Goal: Task Accomplishment & Management: Manage account settings

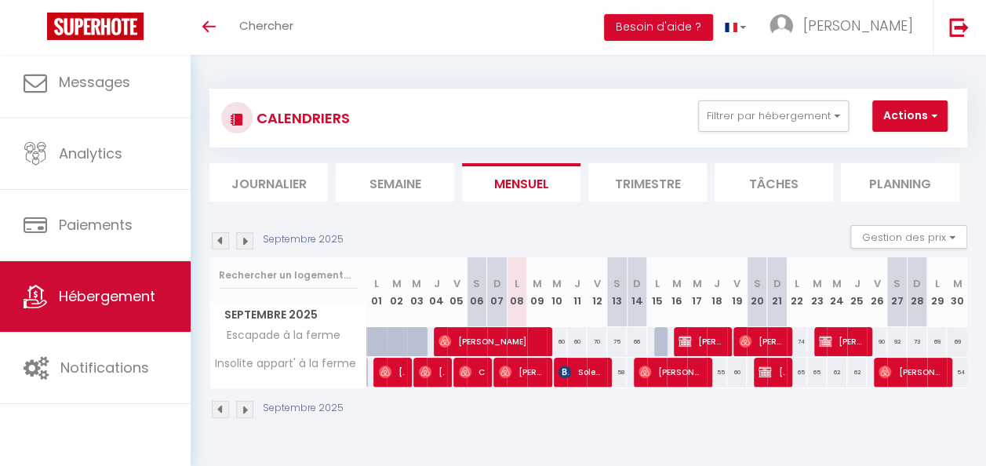
click at [137, 283] on link "Hébergement" at bounding box center [95, 296] width 191 height 71
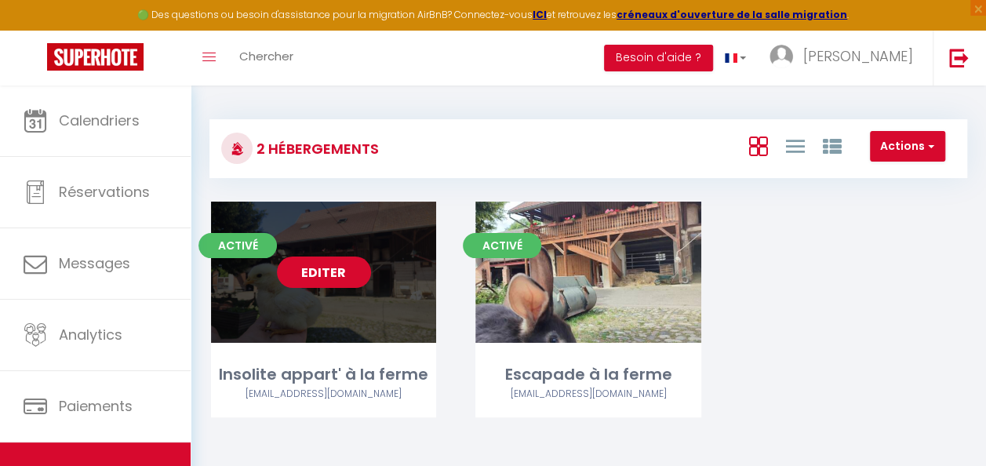
click at [328, 275] on link "Editer" at bounding box center [324, 272] width 94 height 31
select select "3"
select select "2"
select select "1"
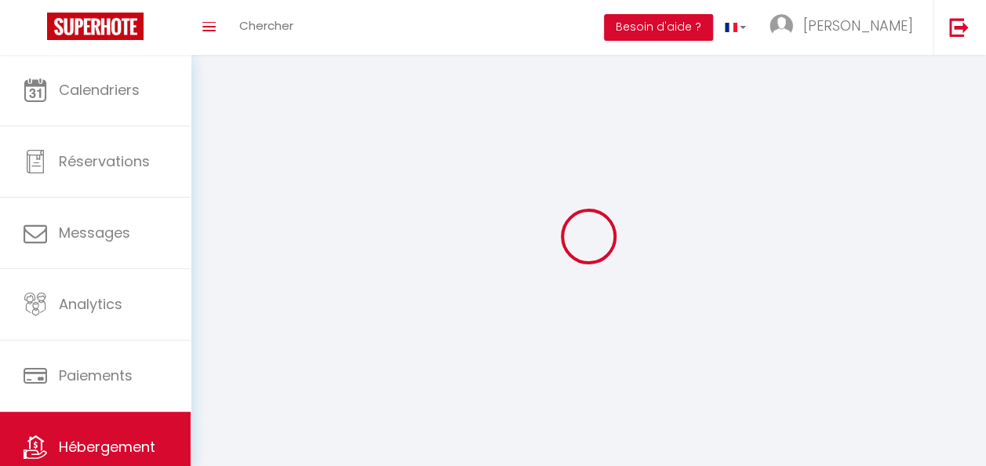
select select
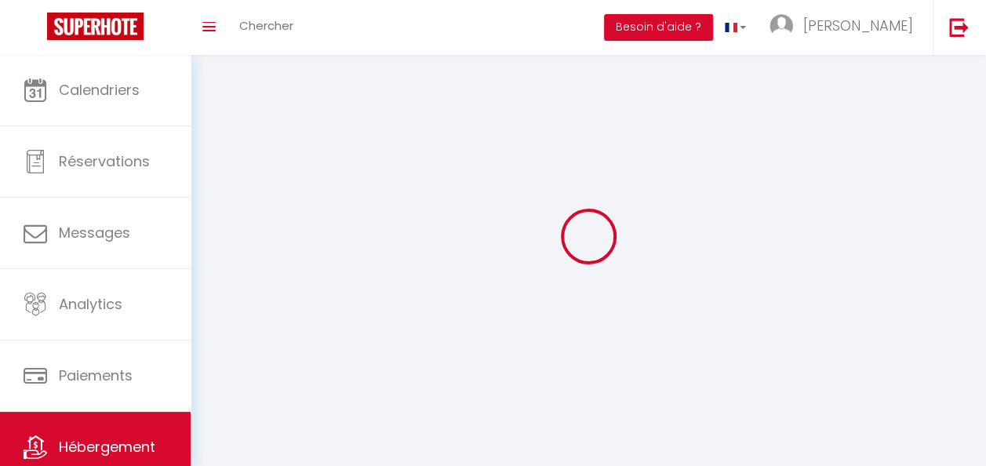
checkbox input "false"
select select
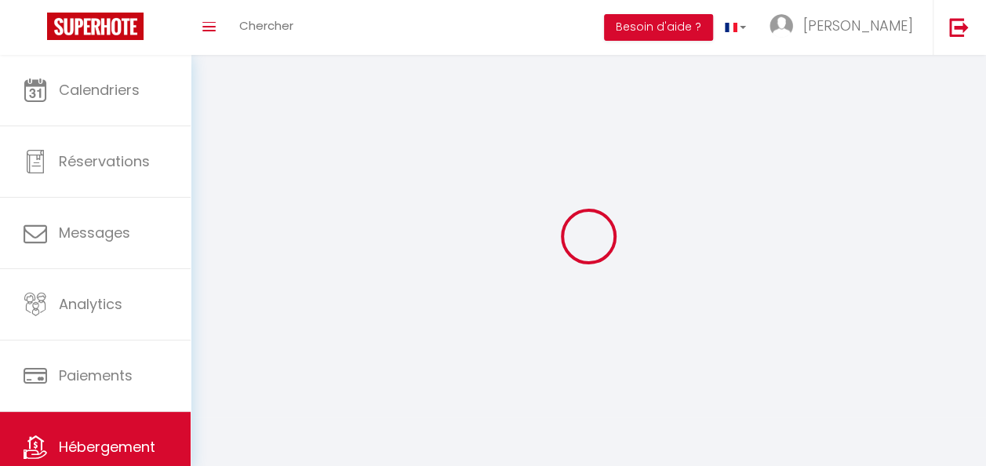
select select
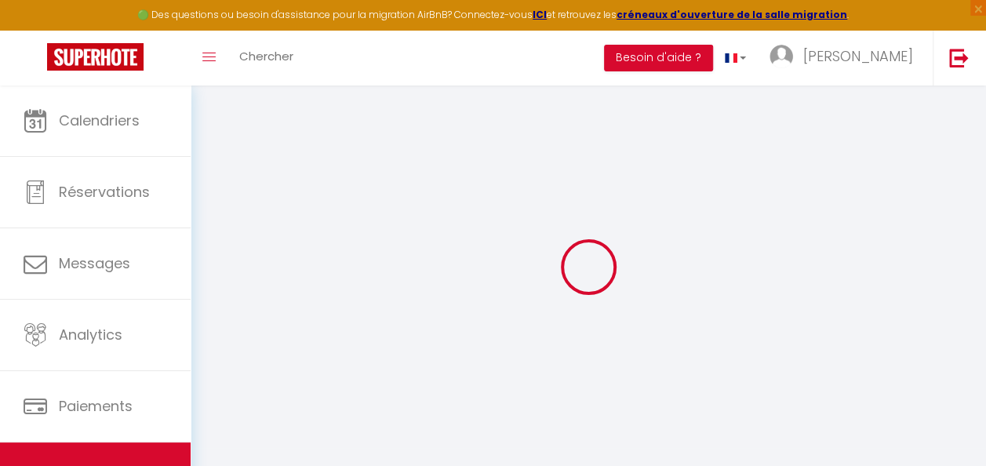
select select "8524-1457195053300782295"
select select "+ 15 %"
select select "+ 18 %"
checkbox input "true"
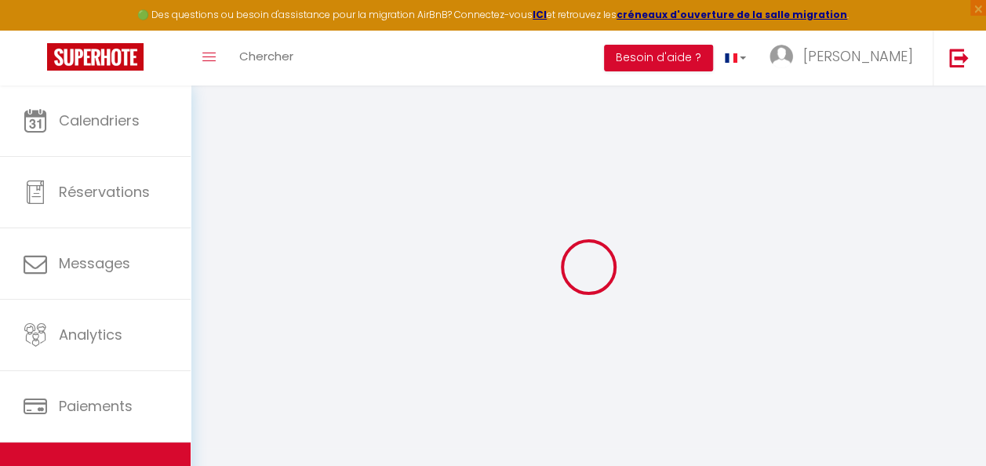
checkbox input "true"
select select "365"
select select "EUR"
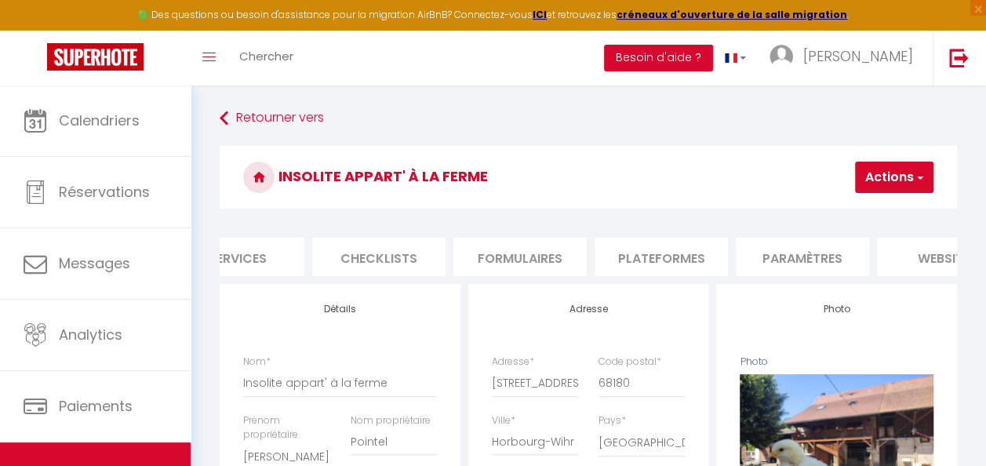
scroll to position [0, 502]
click at [679, 260] on li "Plateformes" at bounding box center [631, 257] width 133 height 38
select select
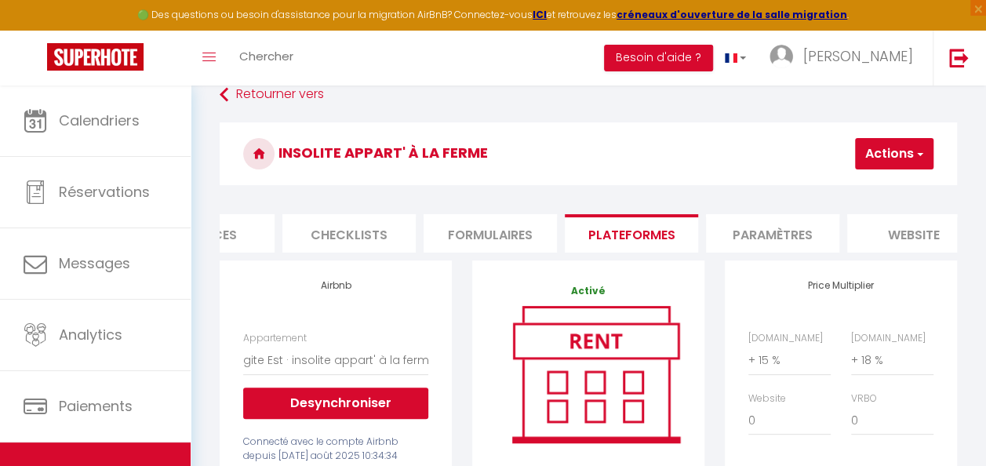
scroll to position [78, 0]
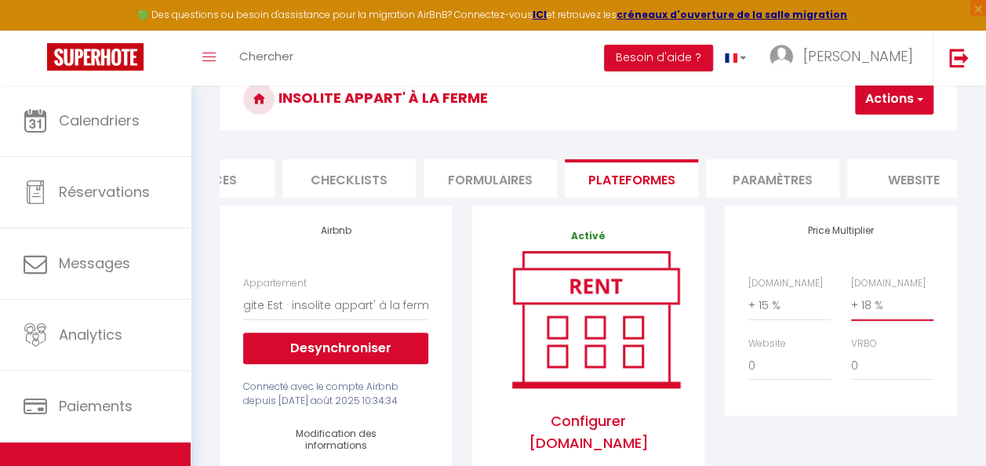
click at [869, 319] on select "0 + 1 % + 2 % + 3 % + 4 % + 5 % + 6 % + 7 % + 8 % + 9 %" at bounding box center [892, 305] width 82 height 30
select select "+ 23 %"
click at [851, 302] on select "0 + 1 % + 2 % + 3 % + 4 % + 5 % + 6 % + 7 % + 8 % + 9 %" at bounding box center [892, 305] width 82 height 30
select select
click at [909, 111] on button "Actions" at bounding box center [894, 98] width 78 height 31
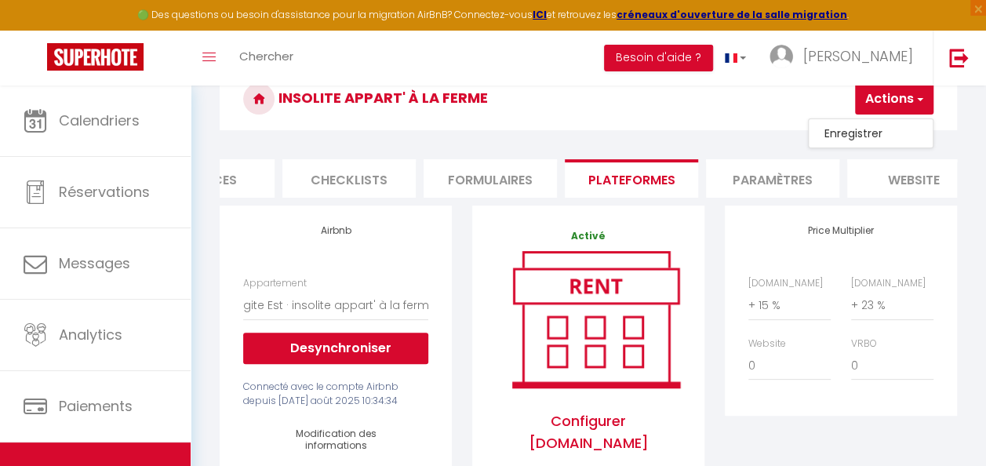
click at [866, 131] on link "Enregistrer" at bounding box center [871, 133] width 124 height 20
select select "365"
select select "EUR"
select select
click at [867, 318] on select "0 + 1 % + 2 % + 3 % + 4 % + 5 % + 6 % + 7 % + 8 % + 9 %" at bounding box center [892, 305] width 82 height 30
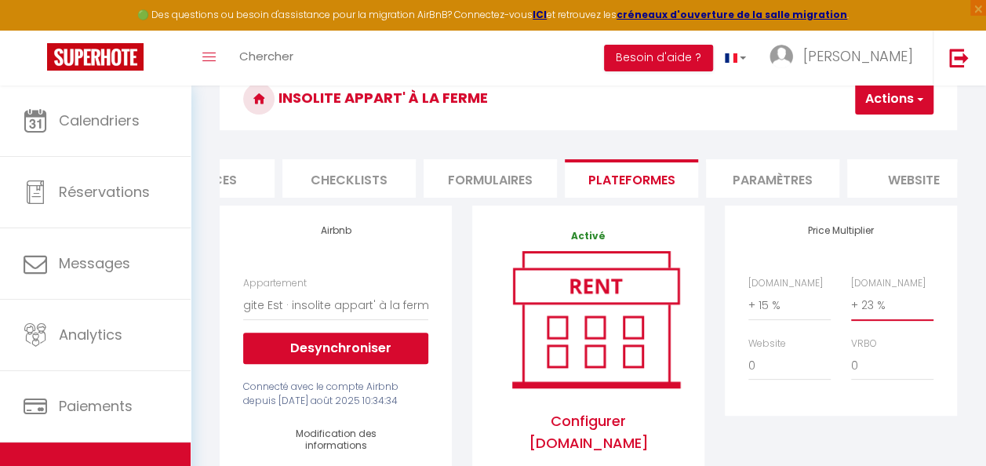
select select "+ 25 %"
click at [851, 302] on select "0 + 1 % + 2 % + 3 % + 4 % + 5 % + 6 % + 7 % + 8 % + 9 %" at bounding box center [892, 305] width 82 height 30
select select
click at [918, 104] on span "button" at bounding box center [919, 99] width 10 height 16
click at [846, 135] on link "Enregistrer" at bounding box center [871, 133] width 124 height 20
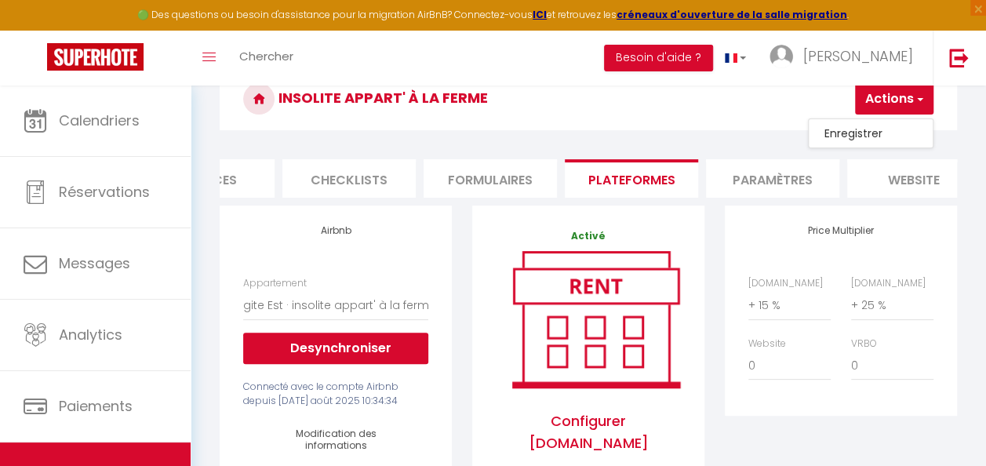
click at [846, 135] on div "Insolite appart' à la ferme Actions Enregistrer" at bounding box center [589, 102] width 738 height 71
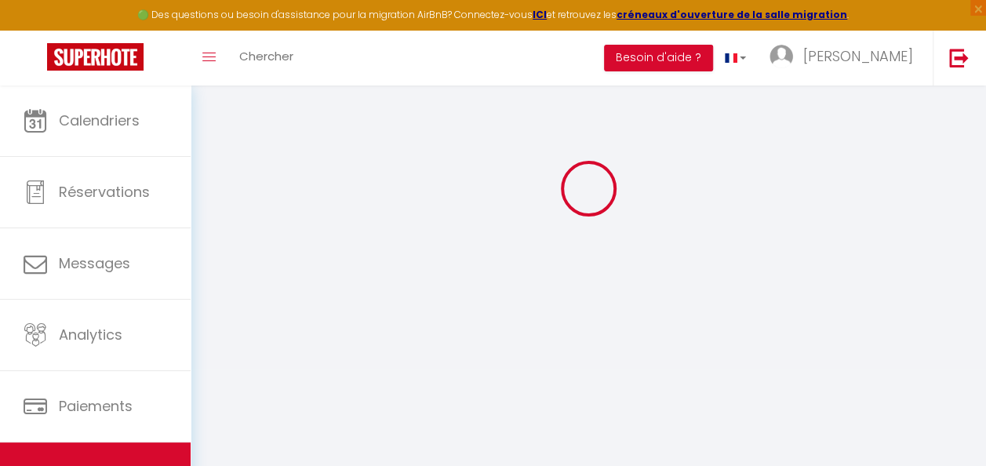
select select "365"
select select "EUR"
select select
